Goal: Task Accomplishment & Management: Manage account settings

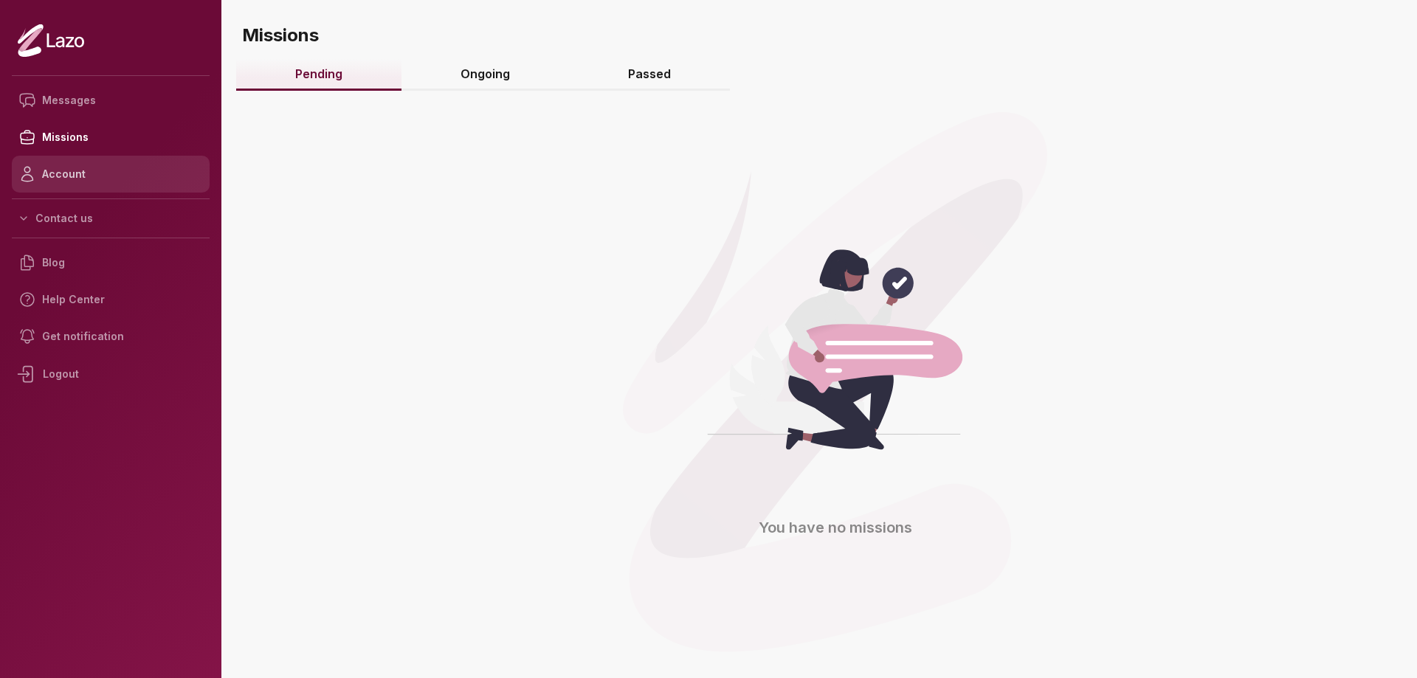
click at [41, 182] on icon at bounding box center [30, 174] width 24 height 24
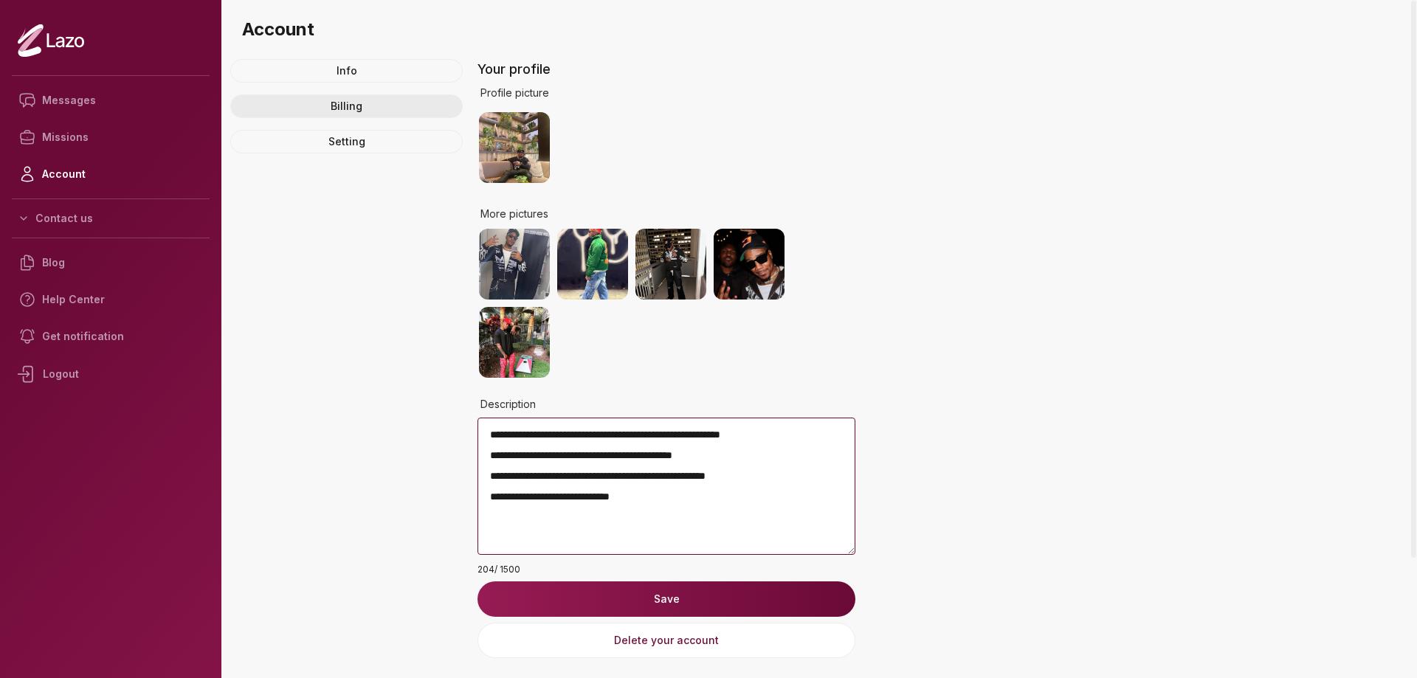
click at [344, 107] on link "Billing" at bounding box center [346, 106] width 232 height 24
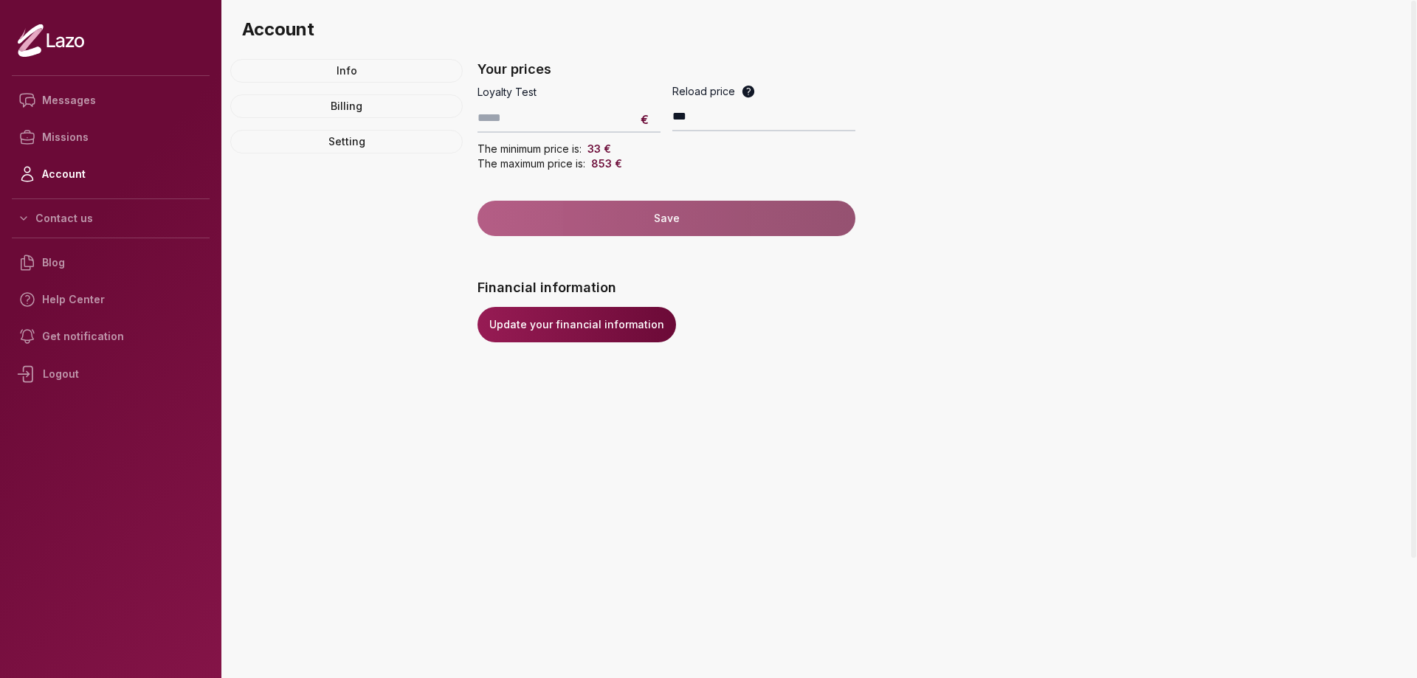
click at [587, 321] on link "Update your financial information" at bounding box center [576, 324] width 199 height 35
click at [75, 373] on div "Logout" at bounding box center [111, 374] width 198 height 38
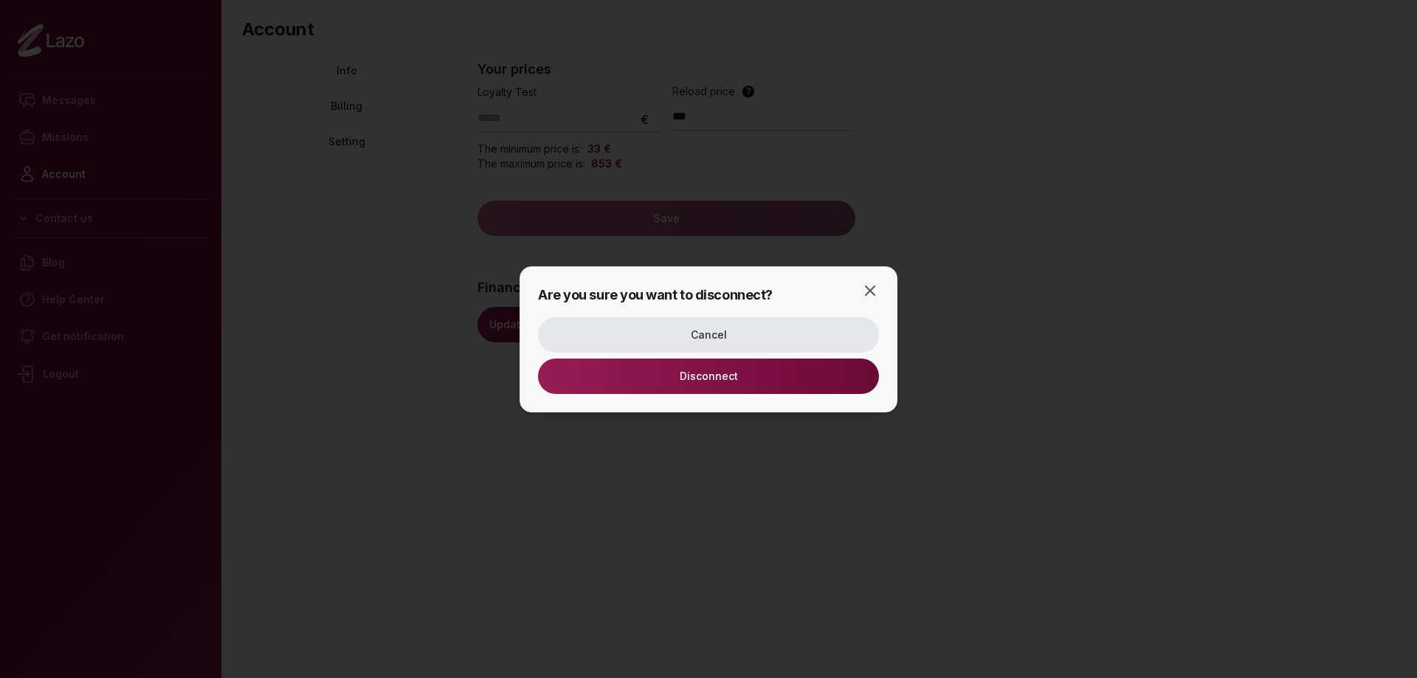
click at [684, 387] on button "Disconnect" at bounding box center [708, 376] width 341 height 35
